Goal: Contribute content: Add original content to the website for others to see

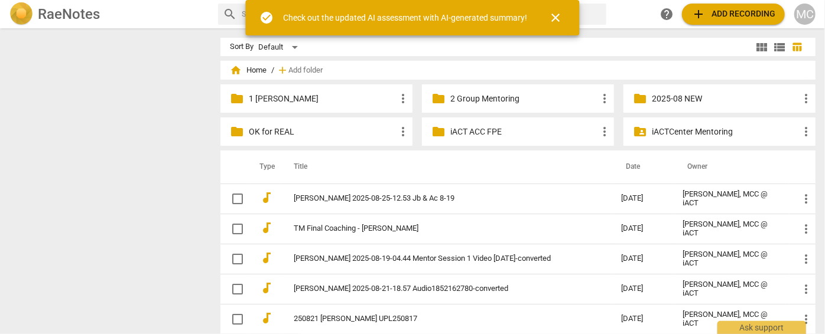
click at [730, 9] on span "add Add recording" at bounding box center [733, 14] width 84 height 14
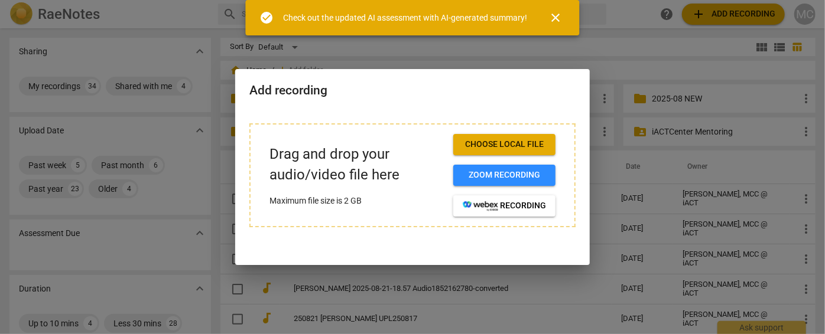
click at [503, 142] on span "Choose local file" at bounding box center [504, 145] width 83 height 12
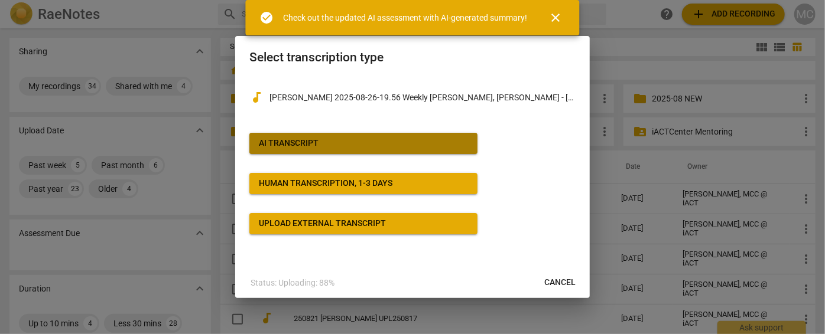
click at [301, 135] on button "AI Transcript" at bounding box center [363, 143] width 228 height 21
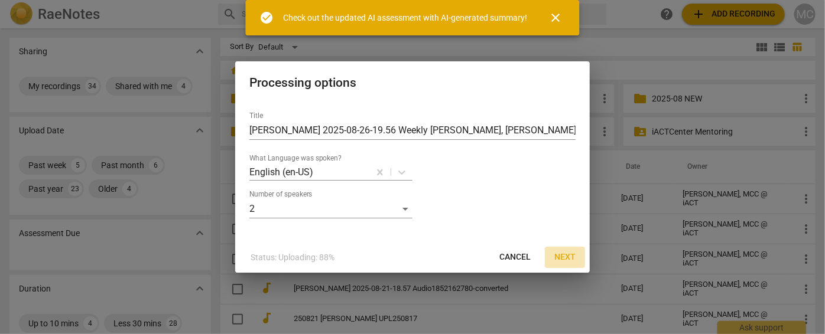
click at [567, 262] on span "Next" at bounding box center [564, 258] width 21 height 12
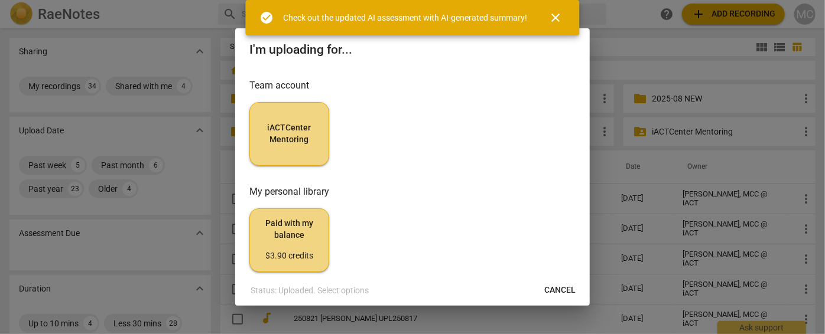
click at [321, 133] on button "iACTCenter Mentoring" at bounding box center [289, 134] width 80 height 64
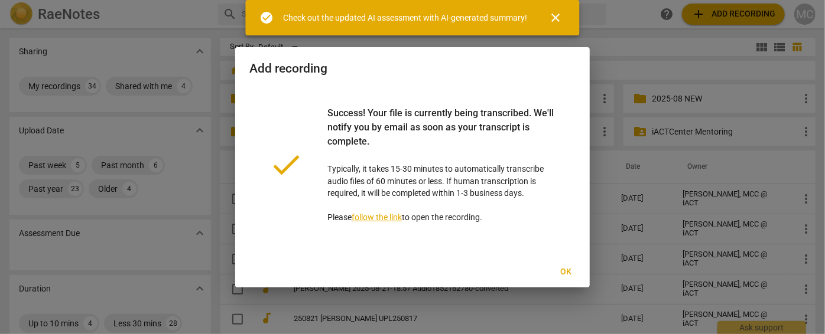
click at [567, 273] on span "Ok" at bounding box center [566, 273] width 19 height 12
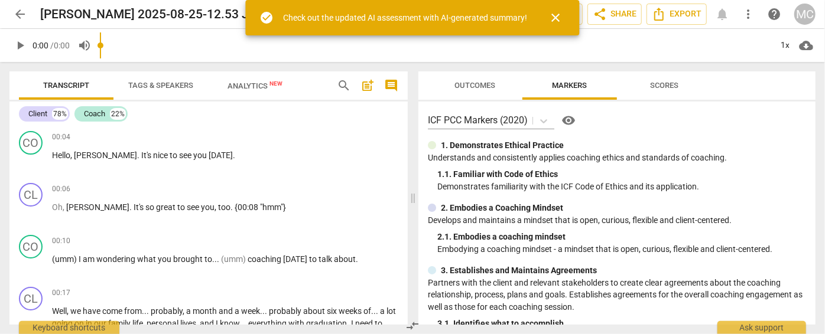
click at [22, 14] on span "arrow_back" at bounding box center [20, 14] width 14 height 14
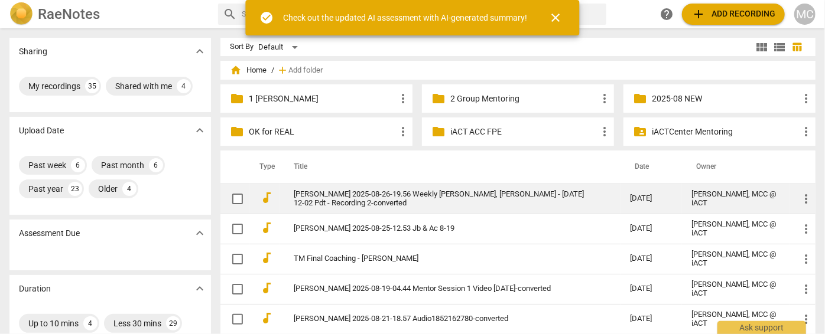
click at [365, 204] on link "[PERSON_NAME] 2025-08-26-19.56 Weekly [PERSON_NAME], [PERSON_NAME] - [DATE] 12-…" at bounding box center [441, 199] width 294 height 18
